Goal: Task Accomplishment & Management: Complete application form

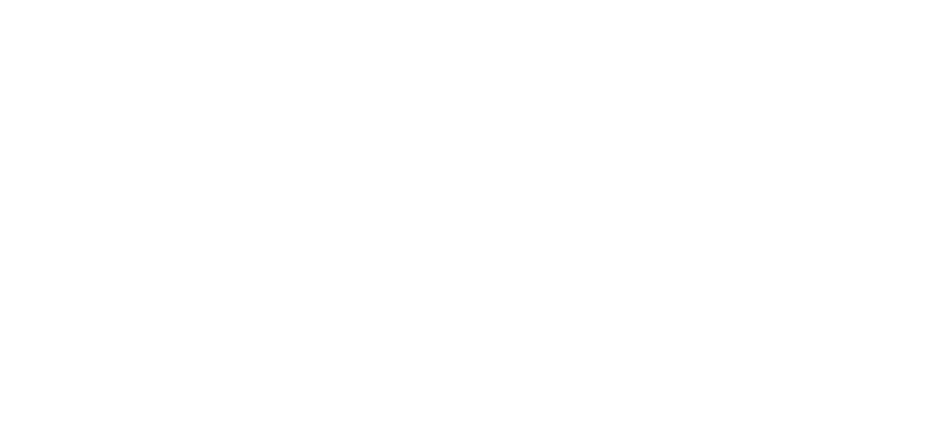
click at [0, 0] on html at bounding box center [0, 0] width 0 height 0
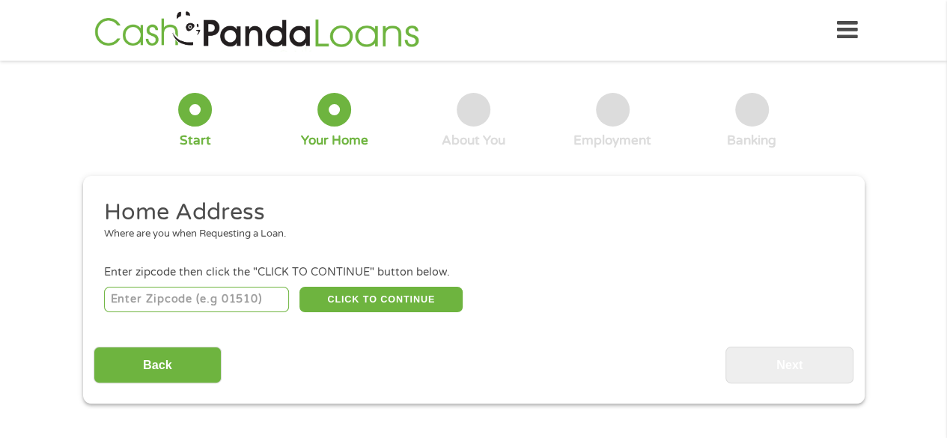
click at [119, 303] on input "number" at bounding box center [196, 299] width 185 height 25
type input "05301"
click at [350, 297] on button "CLICK TO CONTINUE" at bounding box center [380, 299] width 163 height 25
type input "05301"
type input "Brattleboro"
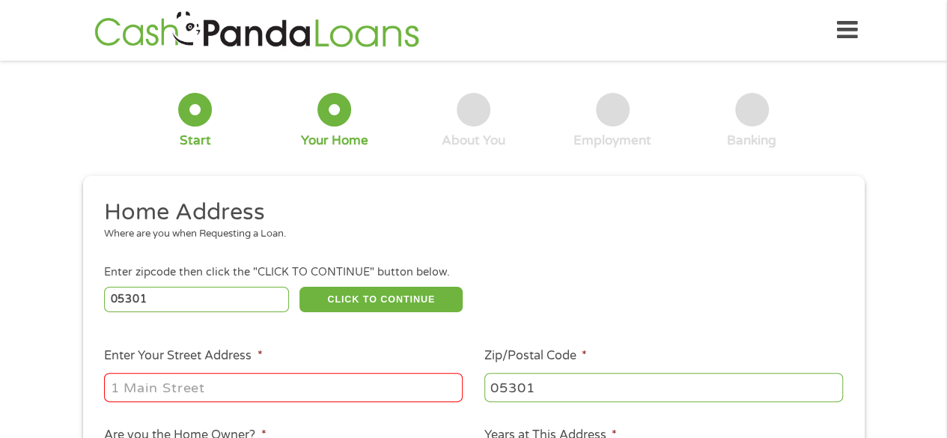
click at [172, 394] on input "Enter Your Street Address *" at bounding box center [283, 387] width 359 height 28
type input "[STREET_ADDRESS]"
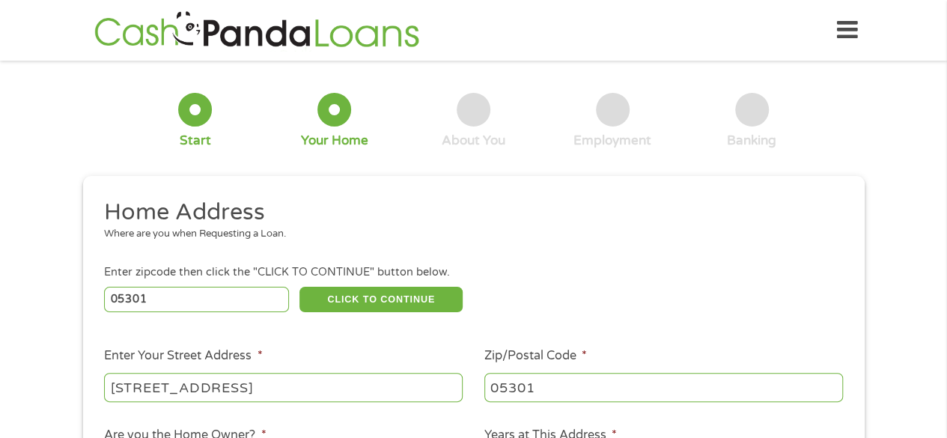
click at [445, 224] on h2 "Home Address" at bounding box center [468, 213] width 728 height 30
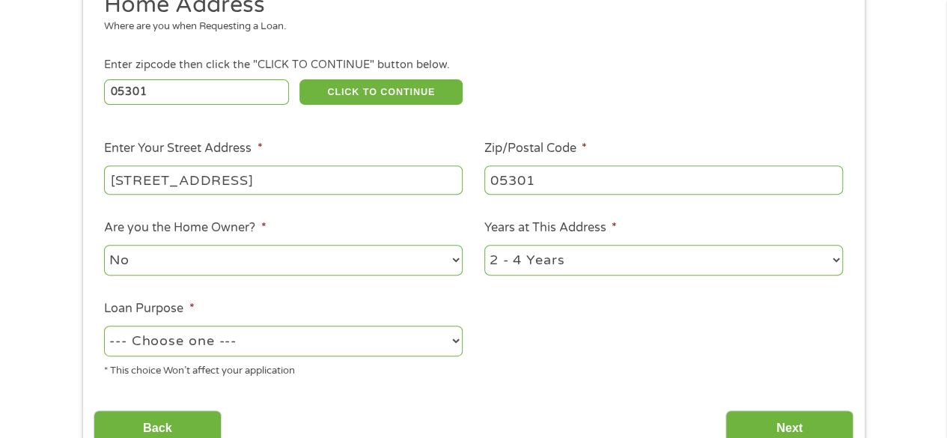
scroll to position [210, 0]
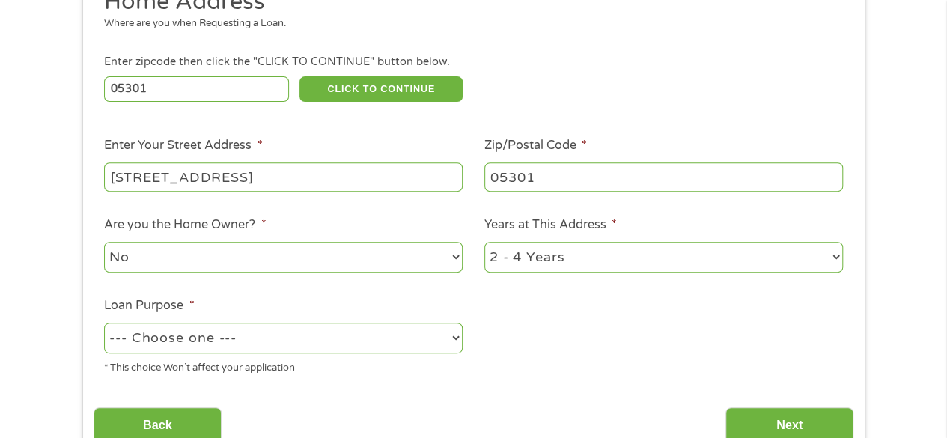
click at [449, 331] on select "--- Choose one --- Pay Bills Debt Consolidation Home Improvement Major Purchase…" at bounding box center [283, 338] width 359 height 31
click at [104, 323] on select "--- Choose one --- Pay Bills Debt Consolidation Home Improvement Major Purchase…" at bounding box center [283, 338] width 359 height 31
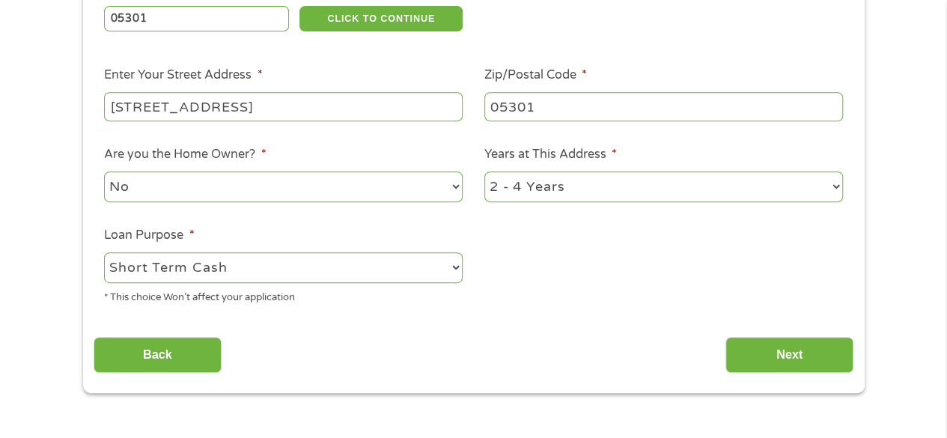
click at [451, 272] on select "--- Choose one --- Pay Bills Debt Consolidation Home Improvement Major Purchase…" at bounding box center [283, 267] width 359 height 31
select select "paybills"
click at [104, 253] on select "--- Choose one --- Pay Bills Debt Consolidation Home Improvement Major Purchase…" at bounding box center [283, 267] width 359 height 31
click at [773, 361] on input "Next" at bounding box center [789, 355] width 128 height 37
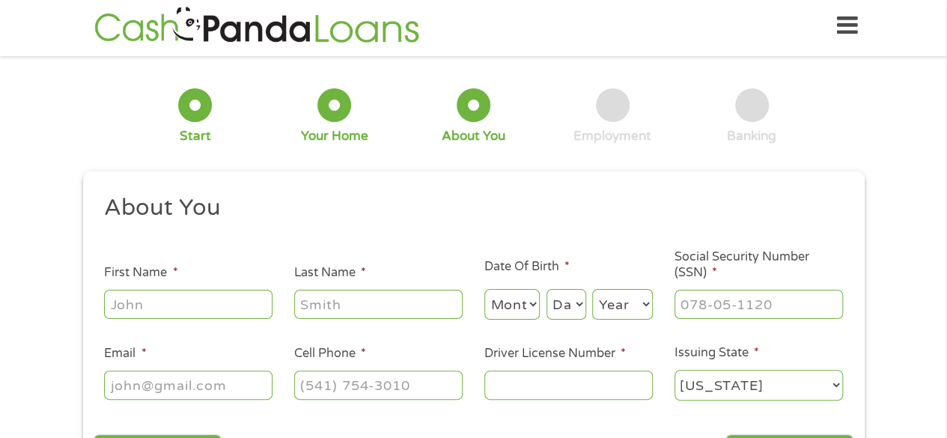
scroll to position [0, 0]
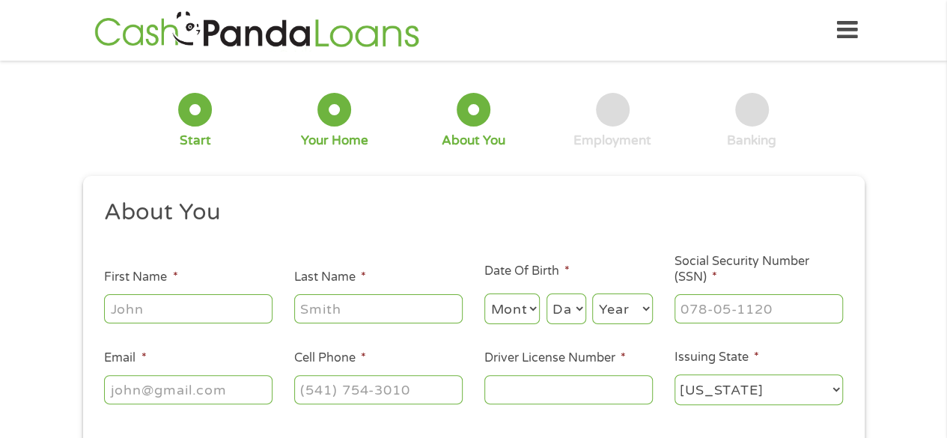
click at [215, 308] on input "First Name *" at bounding box center [188, 308] width 168 height 28
type input "[PERSON_NAME]"
type input "[EMAIL_ADDRESS][DOMAIN_NAME]"
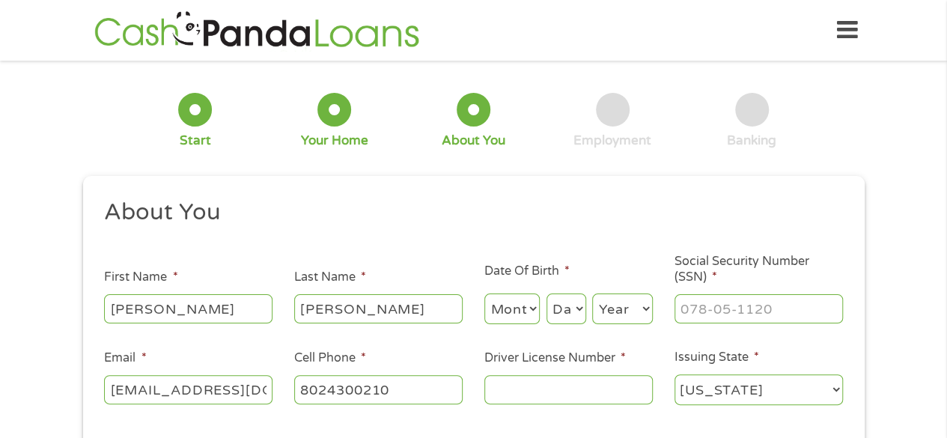
type input "[PHONE_NUMBER]"
click at [505, 310] on select "Month 1 2 3 4 5 6 7 8 9 10 11 12" at bounding box center [512, 308] width 56 height 31
select select "5"
click at [484, 294] on select "Month 1 2 3 4 5 6 7 8 9 10 11 12" at bounding box center [512, 308] width 56 height 31
click at [570, 308] on select "Day 1 2 3 4 5 6 7 8 9 10 11 12 13 14 15 16 17 18 19 20 21 22 23 24 25 26 27 28 …" at bounding box center [566, 308] width 40 height 31
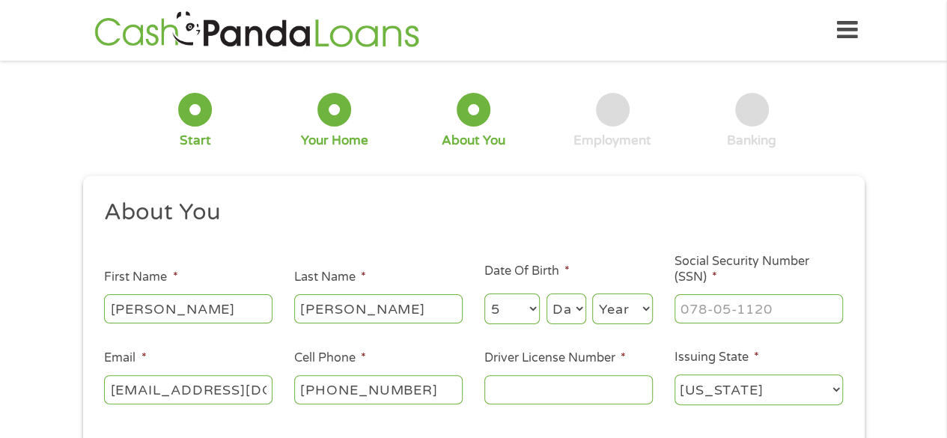
select select "23"
click at [546, 294] on select "Day 1 2 3 4 5 6 7 8 9 10 11 12 13 14 15 16 17 18 19 20 21 22 23 24 25 26 27 28 …" at bounding box center [566, 308] width 40 height 31
click at [622, 302] on select "Year [DATE] 2006 2005 2004 2003 2002 2001 2000 1999 1998 1997 1996 1995 1994 19…" at bounding box center [622, 308] width 61 height 31
select select "1968"
click at [592, 294] on select "Year [DATE] 2006 2005 2004 2003 2002 2001 2000 1999 1998 1997 1996 1995 1994 19…" at bounding box center [622, 308] width 61 height 31
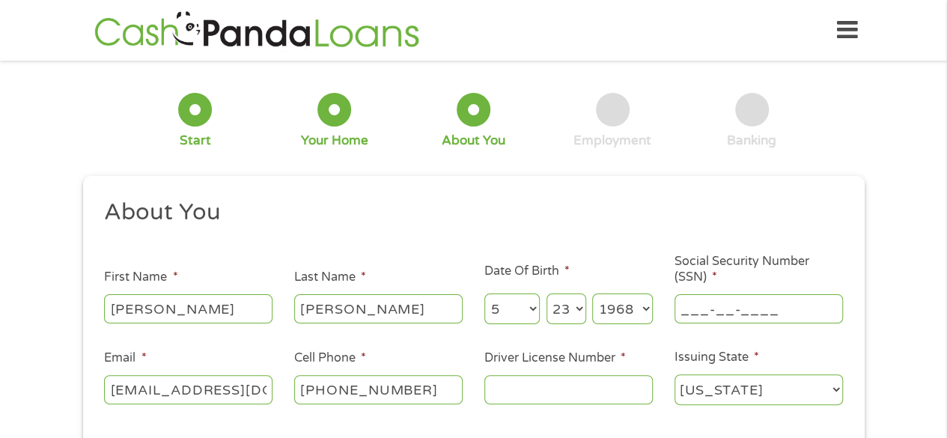
click at [701, 312] on input "___-__-____" at bounding box center [758, 308] width 168 height 28
type input "008-62-9658"
click at [521, 392] on input "Driver License Number *" at bounding box center [568, 389] width 168 height 28
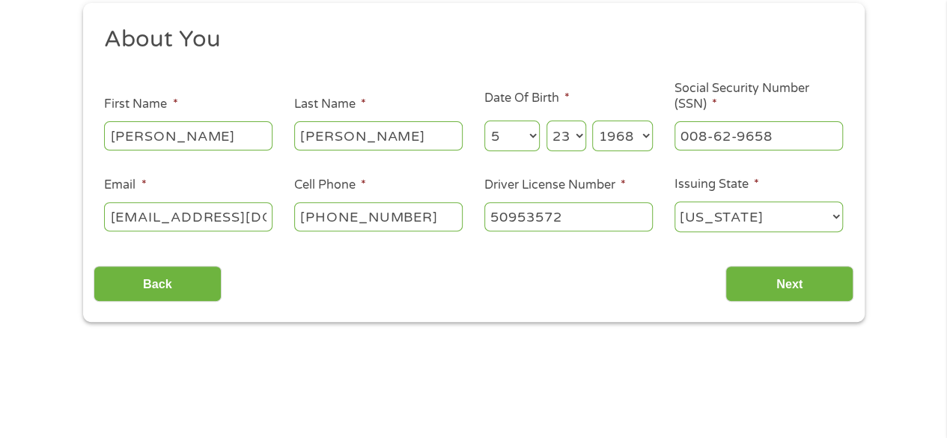
scroll to position [174, 0]
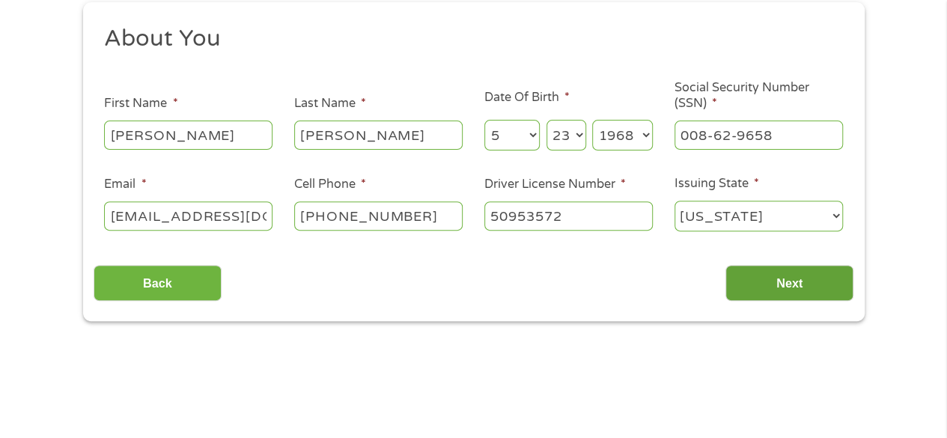
type input "50953572"
click at [802, 282] on input "Next" at bounding box center [789, 283] width 128 height 37
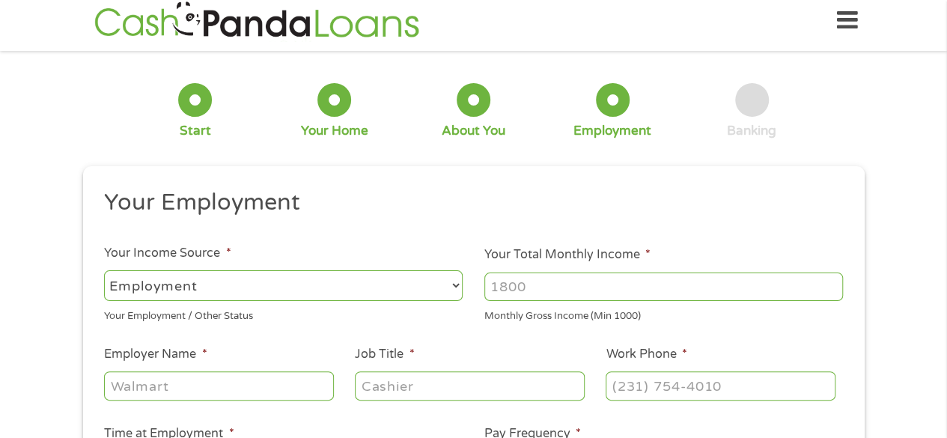
scroll to position [0, 0]
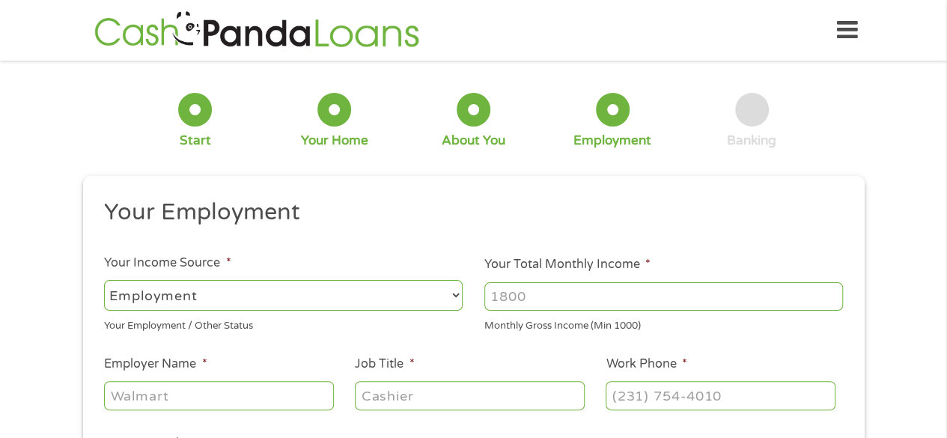
click at [552, 299] on input "Your Total Monthly Income *" at bounding box center [663, 296] width 359 height 28
click at [829, 300] on input "1000" at bounding box center [663, 296] width 359 height 28
click at [834, 290] on input "1001" at bounding box center [663, 296] width 359 height 28
click at [834, 290] on input "1002" at bounding box center [663, 296] width 359 height 28
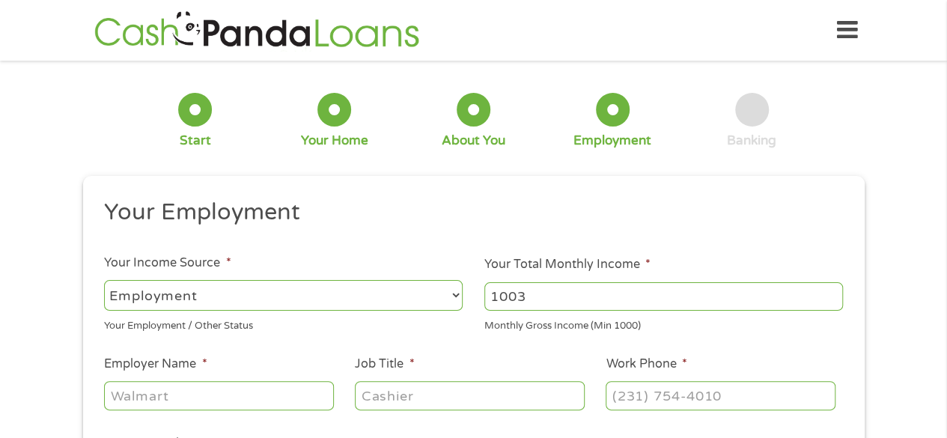
click at [834, 290] on input "1003" at bounding box center [663, 296] width 359 height 28
click at [834, 290] on input "1044" at bounding box center [663, 296] width 359 height 28
type input "1"
type input "5000"
click at [271, 407] on input "Employer Name *" at bounding box center [218, 395] width 229 height 28
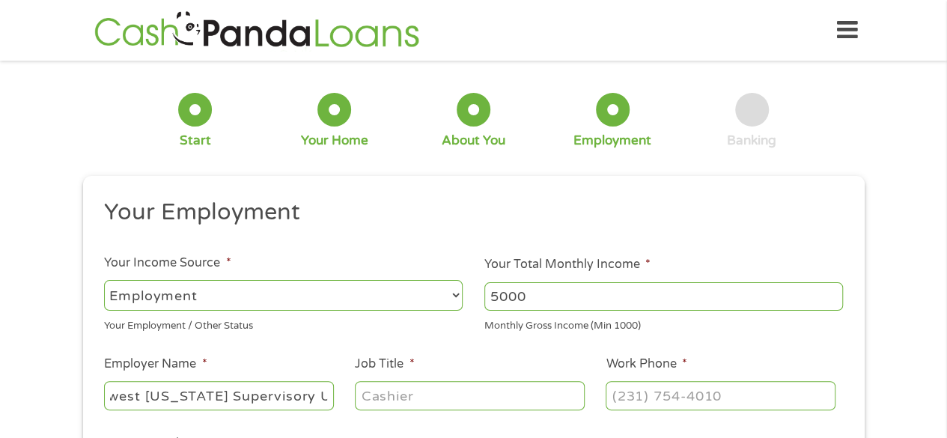
scroll to position [0, 59]
type input "Southwest [US_STATE] Supervisory Union"
click at [379, 399] on input "Job Title *" at bounding box center [469, 395] width 229 height 28
type input "Teacher"
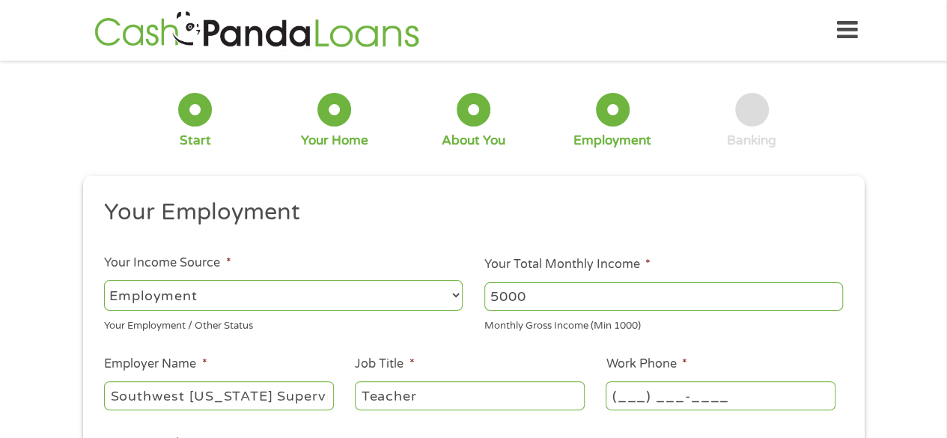
click at [628, 397] on input "(___) ___-____" at bounding box center [720, 395] width 229 height 28
type input "[PHONE_NUMBER]"
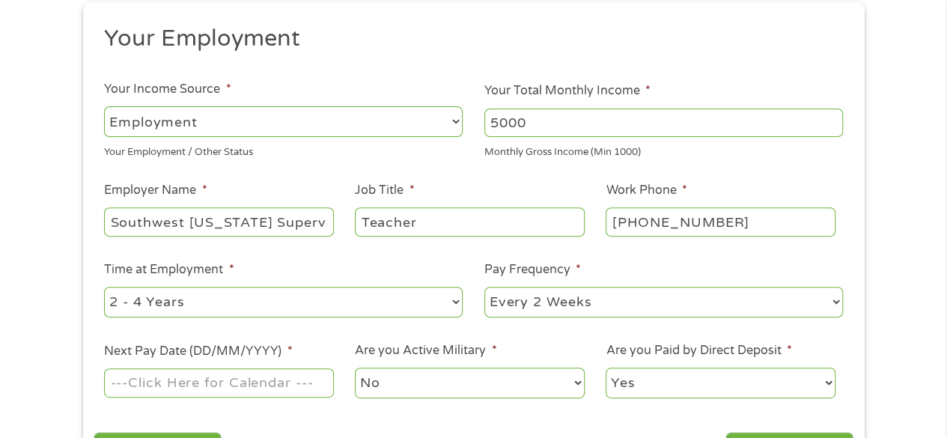
scroll to position [174, 0]
click at [456, 300] on select "--- Choose one --- 1 Year or less 1 - 2 Years 2 - 4 Years Over 4 Years" at bounding box center [283, 301] width 359 height 31
select select "60months"
click at [104, 286] on select "--- Choose one --- 1 Year or less 1 - 2 Years 2 - 4 Years Over 4 Years" at bounding box center [283, 301] width 359 height 31
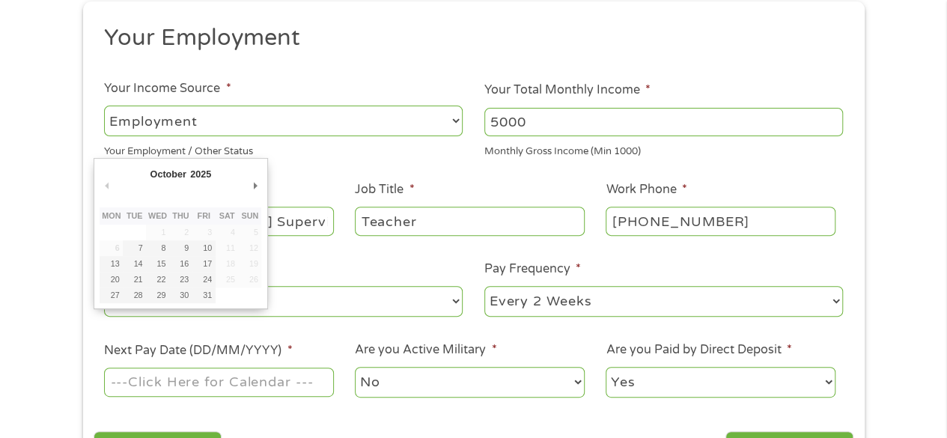
click at [257, 384] on input "Next Pay Date (DD/MM/YYYY) *" at bounding box center [218, 382] width 229 height 28
type input "[DATE]"
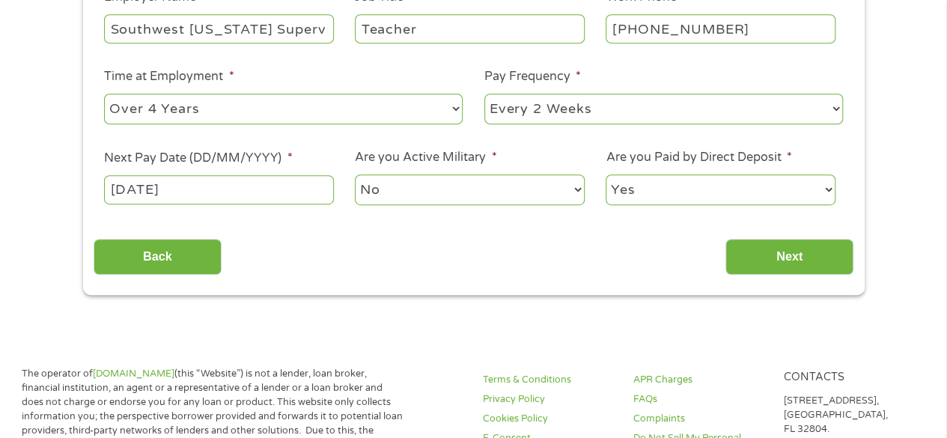
scroll to position [370, 0]
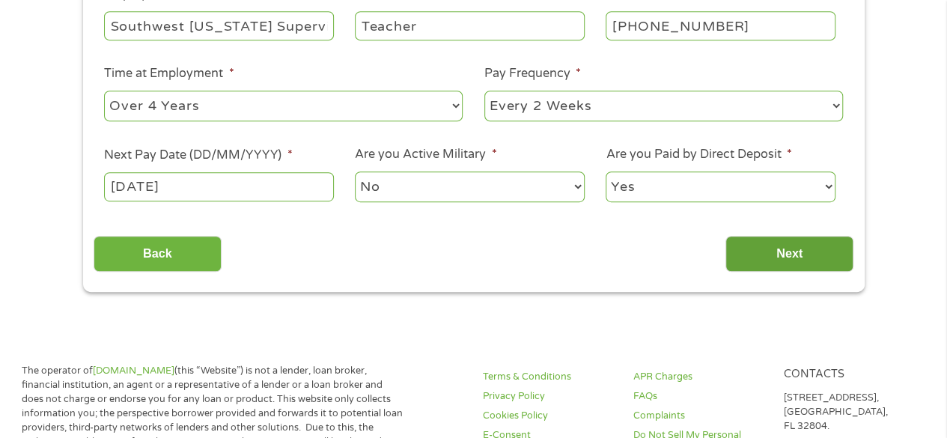
click at [792, 246] on input "Next" at bounding box center [789, 254] width 128 height 37
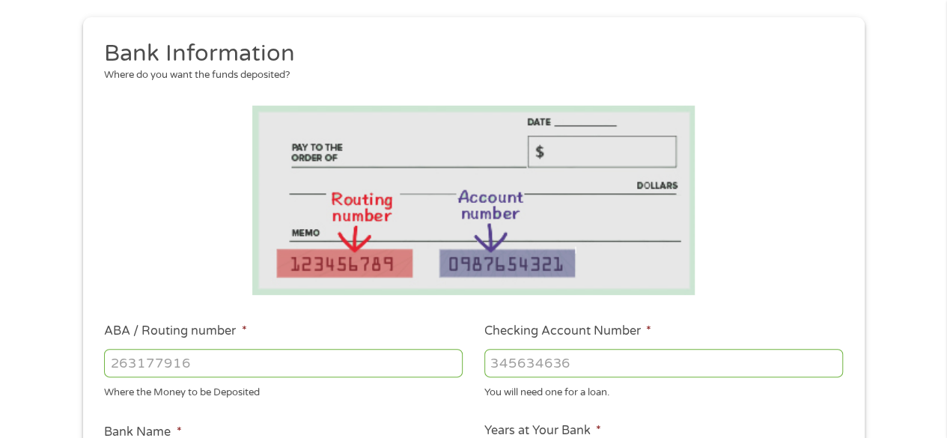
scroll to position [159, 0]
click at [335, 359] on input "ABA / Routing number *" at bounding box center [283, 362] width 359 height 28
click at [148, 363] on input "211" at bounding box center [283, 362] width 359 height 28
type input "211672609"
type input "THE BANK OF BENNINGTON"
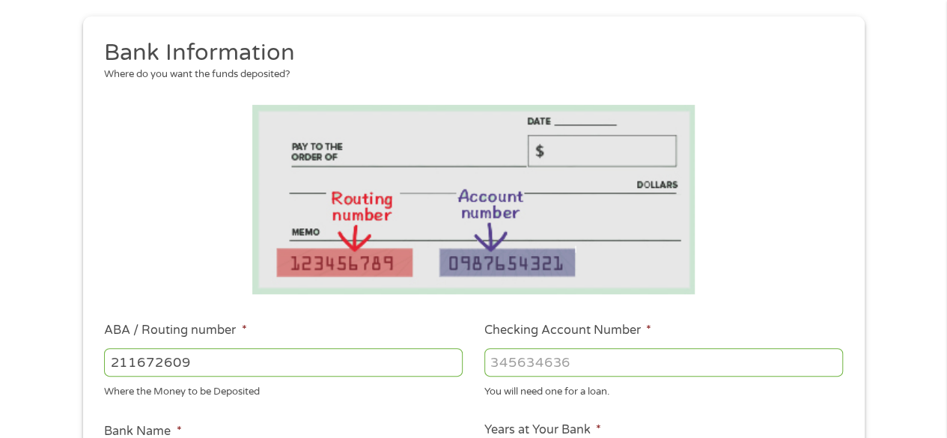
type input "211672609"
click at [521, 366] on input "Checking Account Number *" at bounding box center [663, 362] width 359 height 28
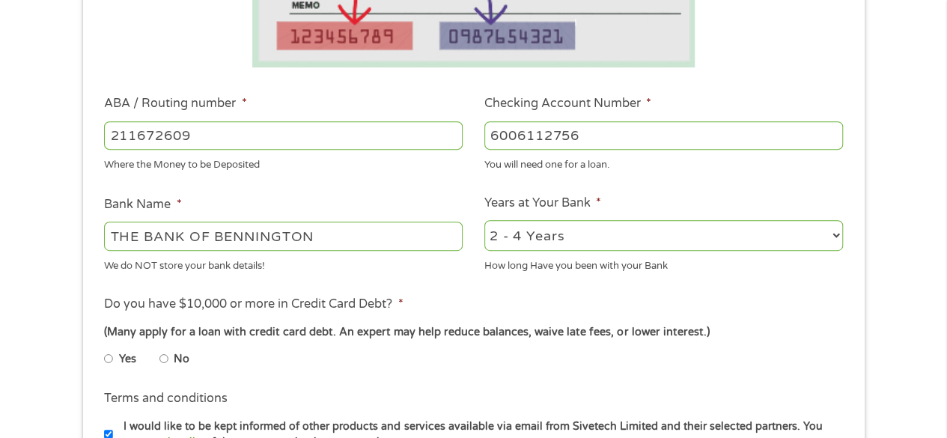
scroll to position [387, 0]
type input "6006112756"
click at [165, 357] on input "No" at bounding box center [163, 358] width 9 height 24
radio input "true"
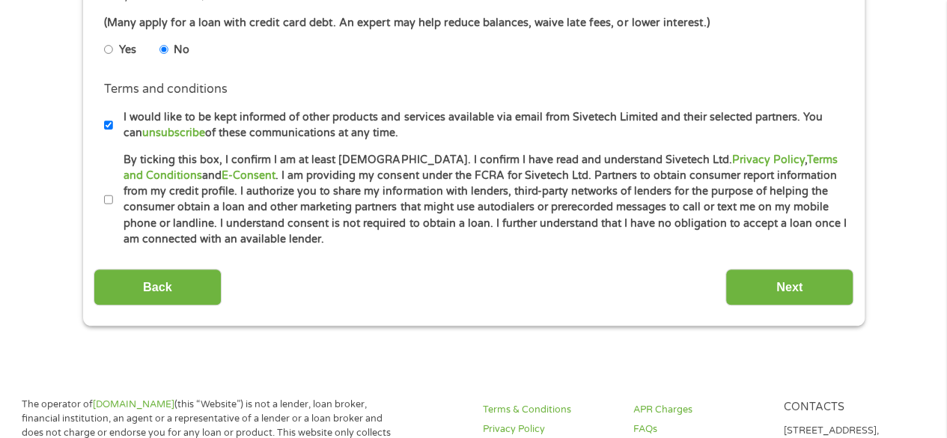
scroll to position [695, 0]
click at [108, 198] on input "By ticking this box, I confirm I am at least [DEMOGRAPHIC_DATA]. I confirm I ha…" at bounding box center [108, 201] width 9 height 24
checkbox input "true"
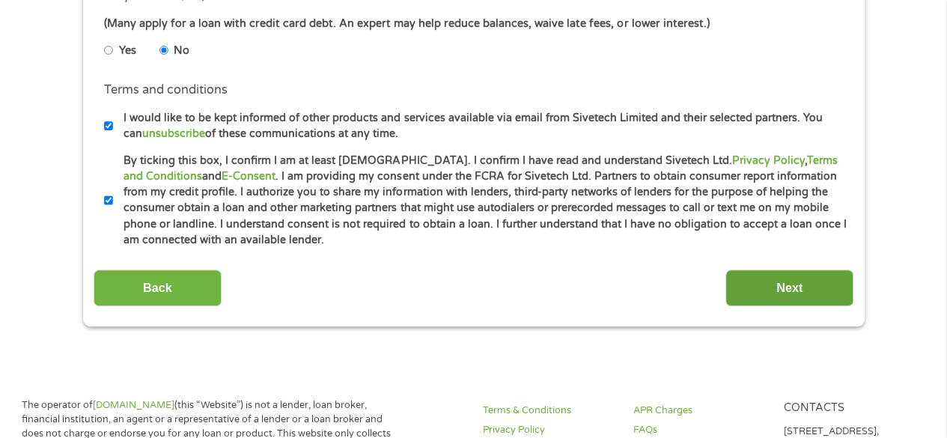
click at [793, 287] on input "Next" at bounding box center [789, 287] width 128 height 37
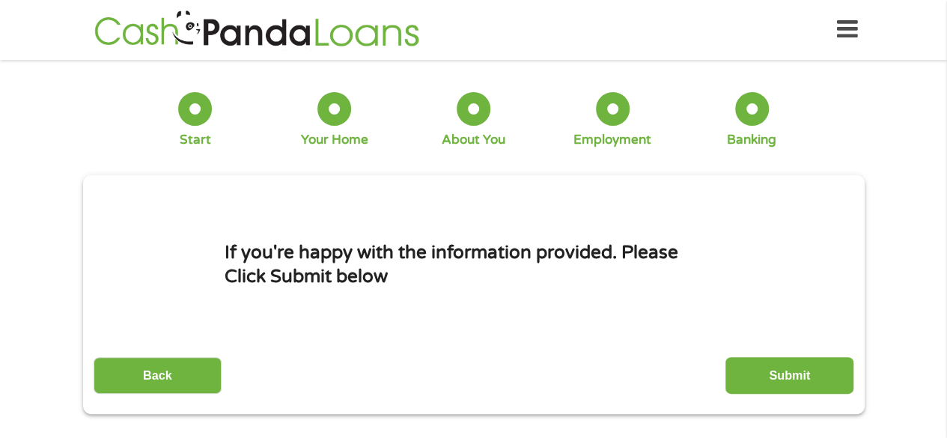
scroll to position [0, 0]
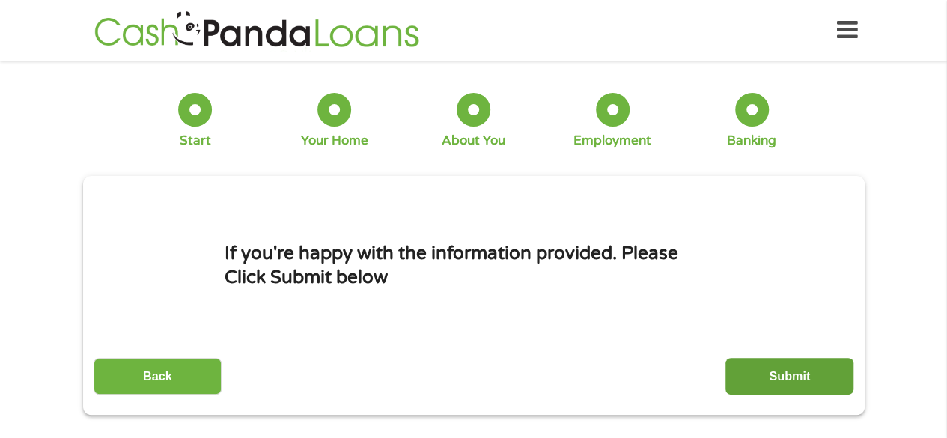
click at [795, 375] on input "Submit" at bounding box center [789, 376] width 128 height 37
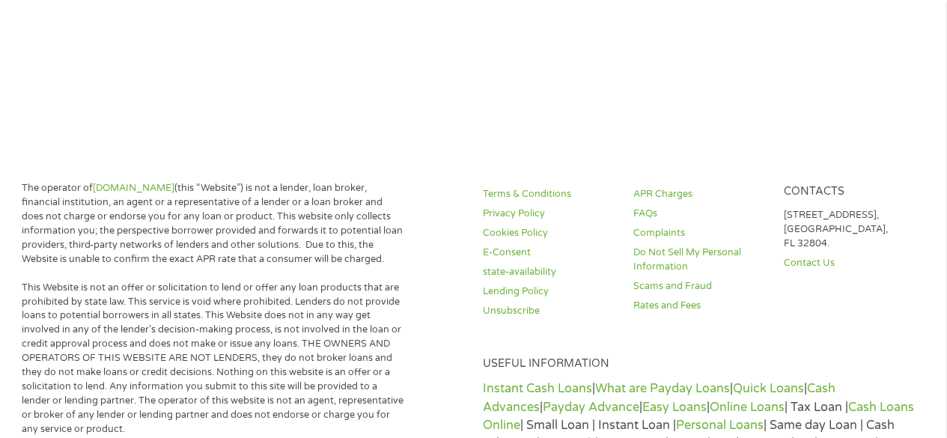
scroll to position [436, 0]
click at [555, 385] on link "Instant Cash Loans" at bounding box center [537, 387] width 109 height 15
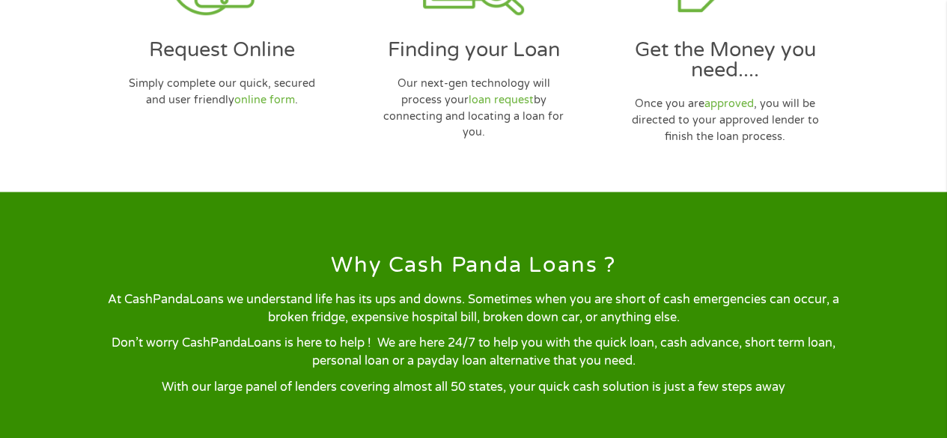
scroll to position [1119, 0]
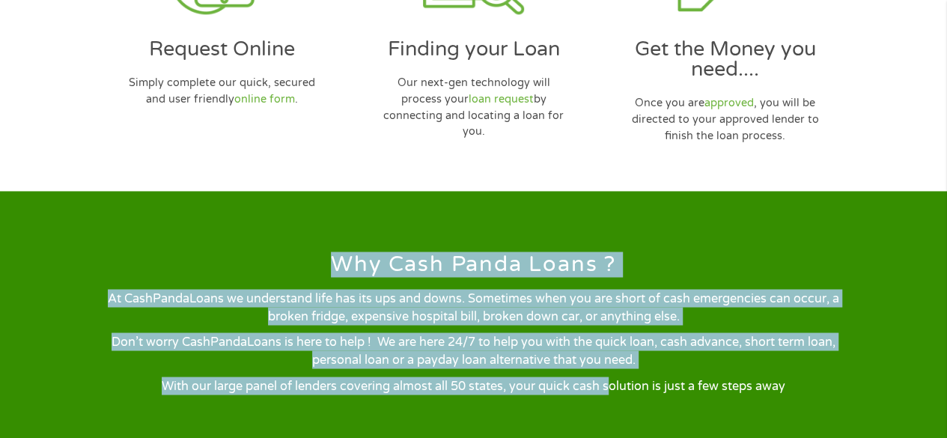
drag, startPoint x: 611, startPoint y: 386, endPoint x: 309, endPoint y: 183, distance: 363.5
